Goal: Task Accomplishment & Management: Manage account settings

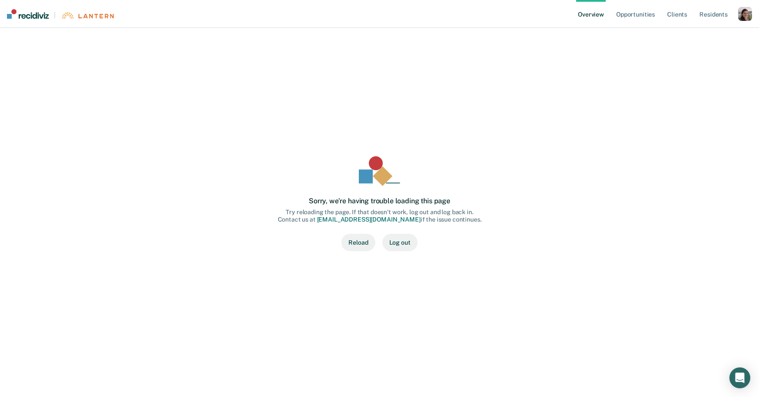
click at [739, 16] on div "button" at bounding box center [745, 14] width 14 height 14
click at [699, 30] on div "Profile How it works Go to Pathways Log Out" at bounding box center [710, 51] width 84 height 54
click at [692, 34] on link "Profile" at bounding box center [710, 34] width 70 height 7
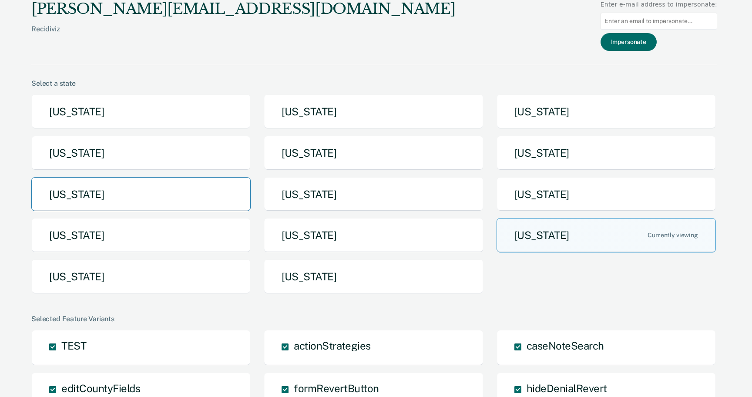
click at [165, 192] on button "[US_STATE]" at bounding box center [140, 194] width 219 height 34
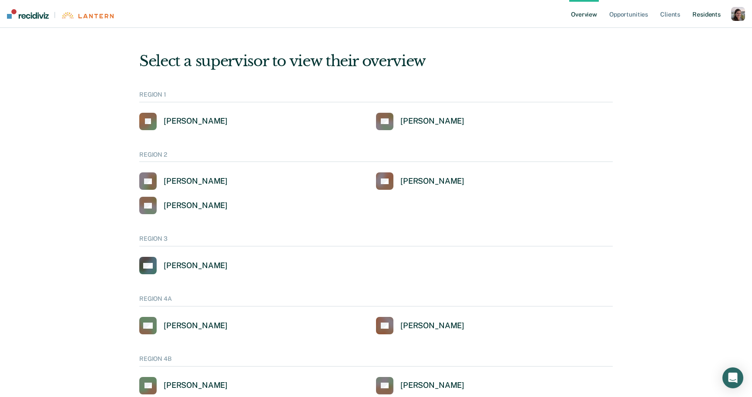
click at [701, 15] on link "Resident s" at bounding box center [707, 14] width 32 height 28
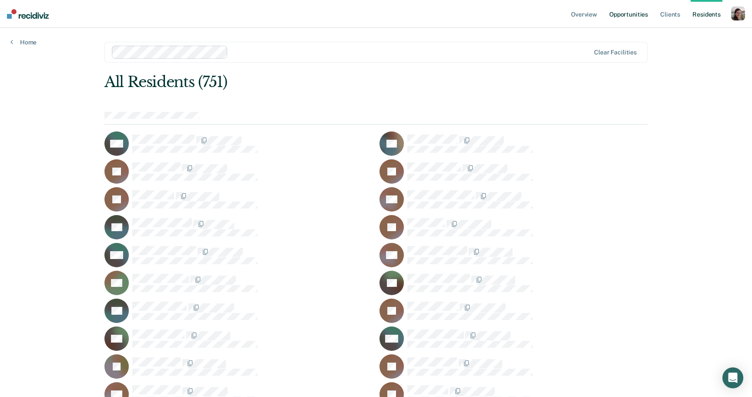
click at [634, 13] on link "Opportunities" at bounding box center [629, 14] width 42 height 28
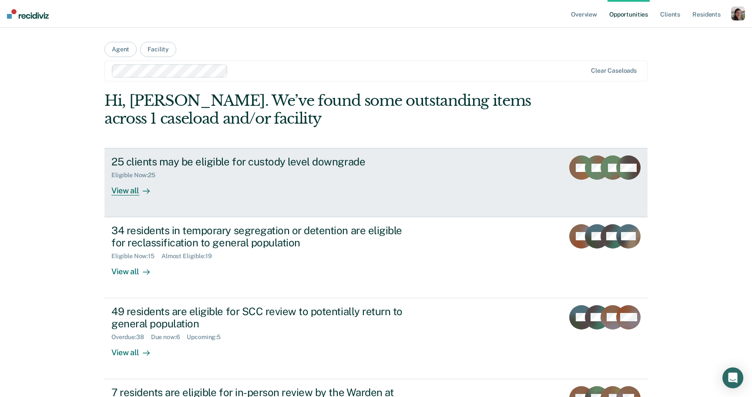
click at [139, 191] on div at bounding box center [144, 191] width 10 height 10
